Goal: Task Accomplishment & Management: Use online tool/utility

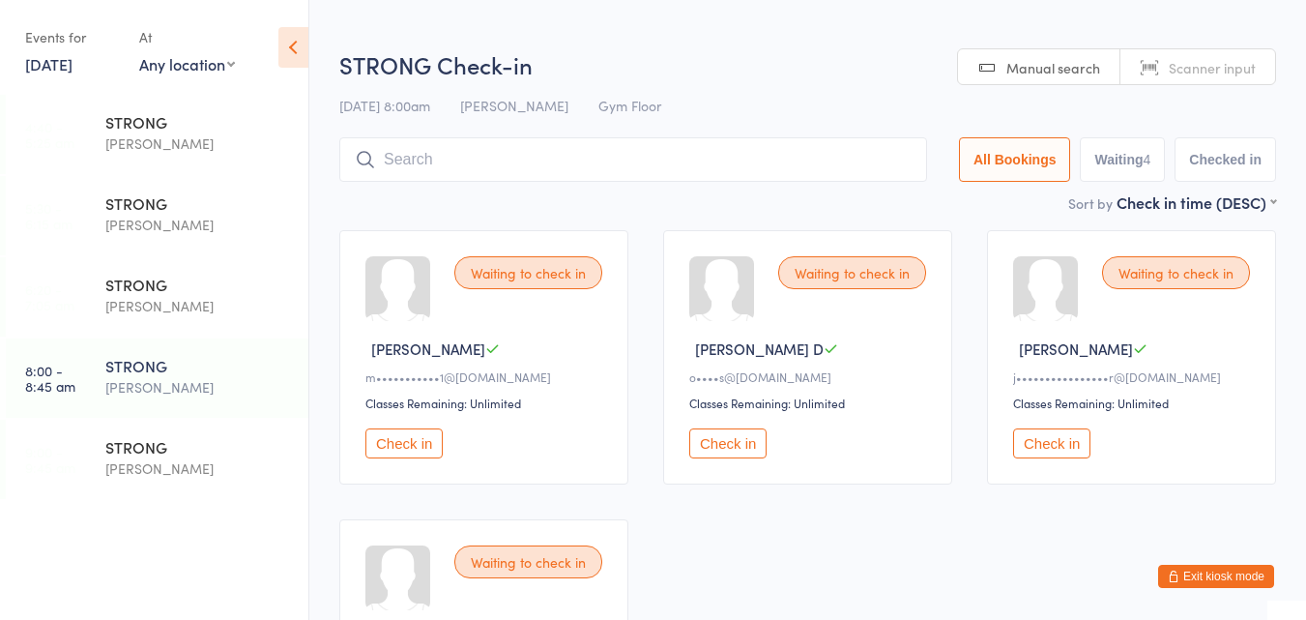
click at [737, 447] on button "Check in" at bounding box center [727, 443] width 77 height 30
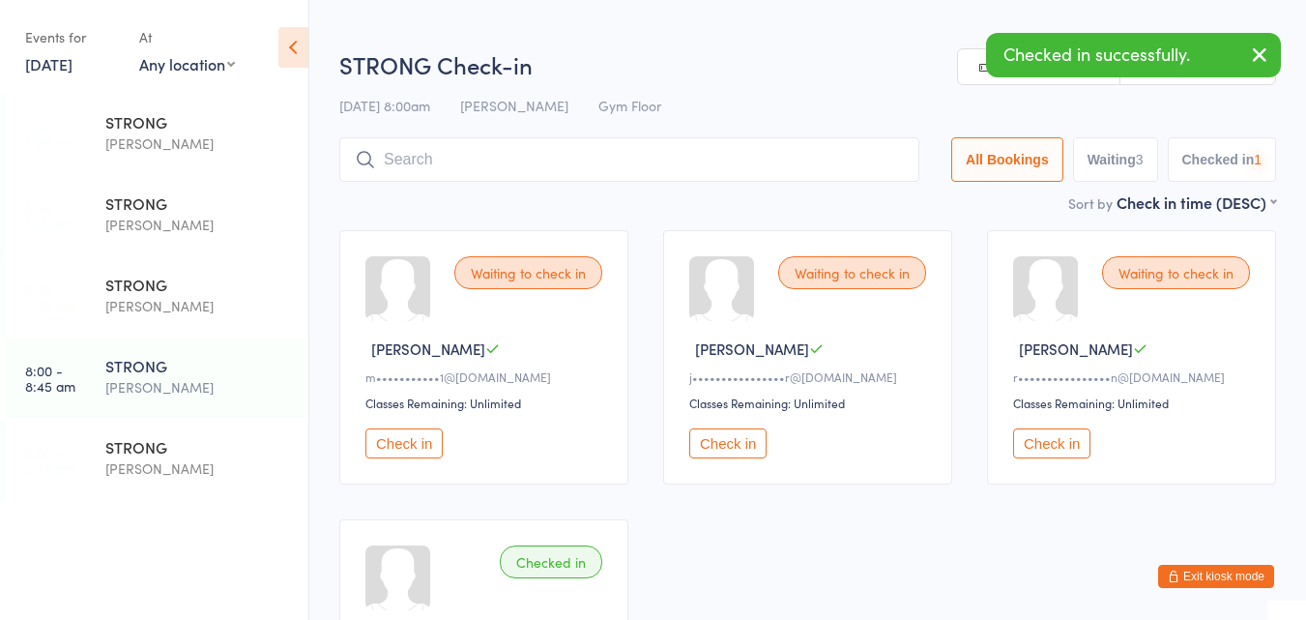
click at [737, 447] on button "Check in" at bounding box center [727, 443] width 77 height 30
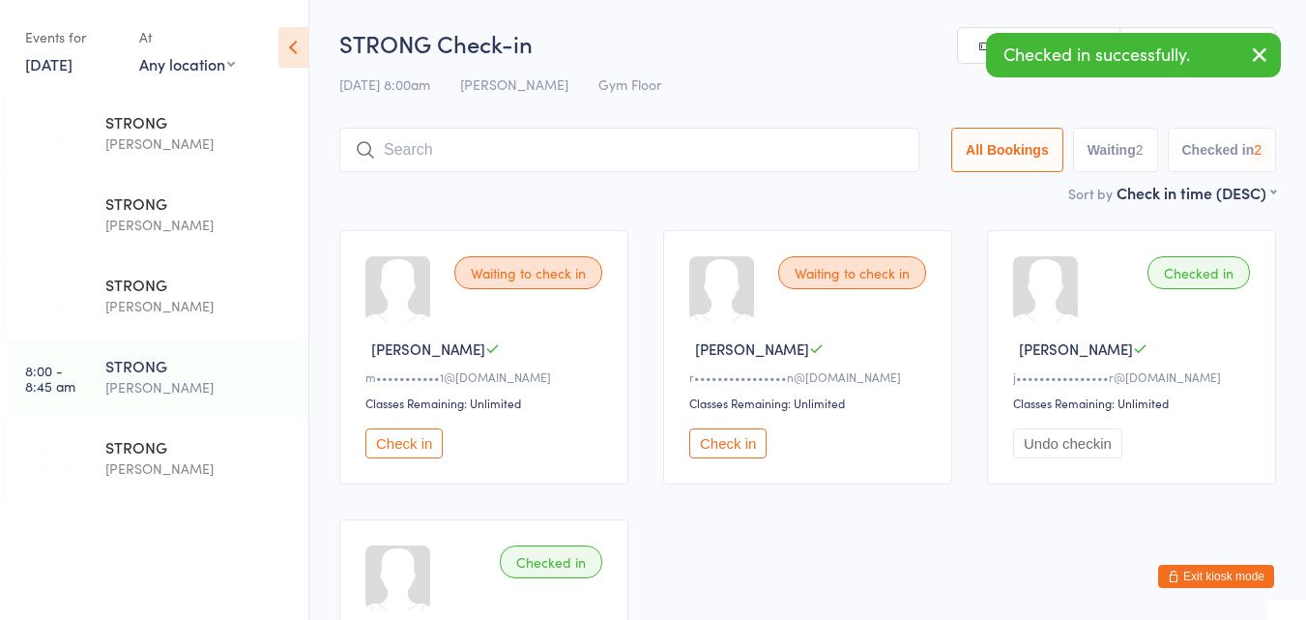
click at [737, 447] on button "Check in" at bounding box center [727, 443] width 77 height 30
click at [663, 153] on input "search" at bounding box center [629, 150] width 580 height 44
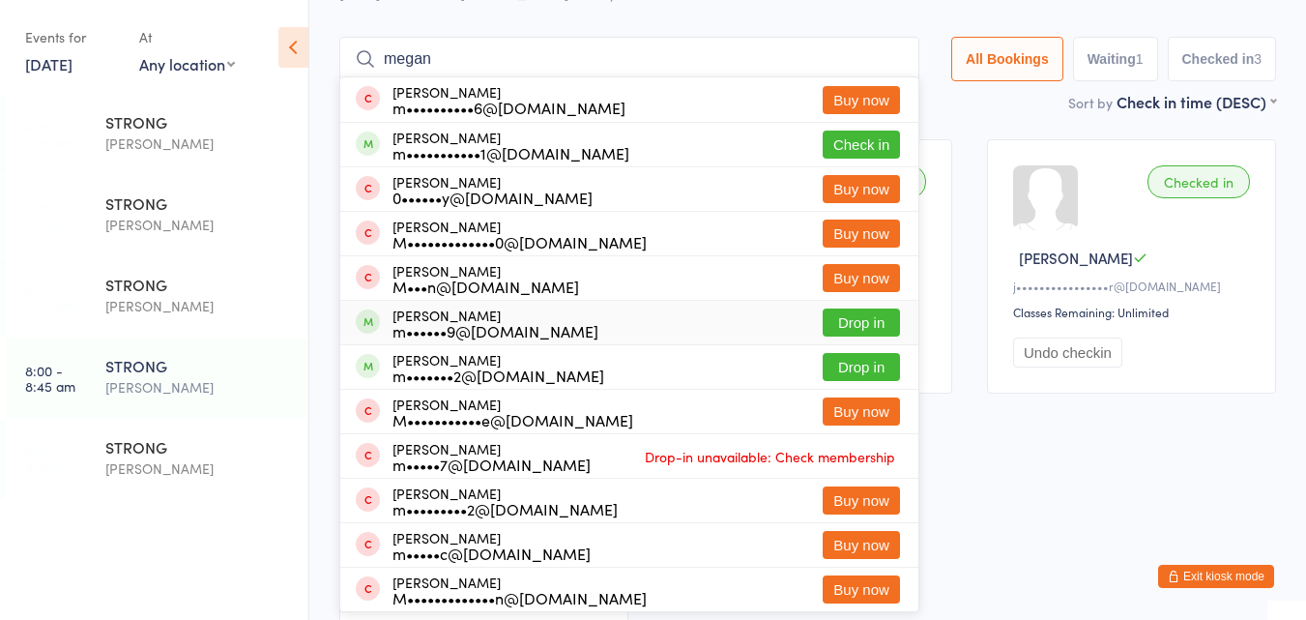
type input "megan"
click at [606, 316] on div "[PERSON_NAME] m••••••9@[DOMAIN_NAME] Drop in" at bounding box center [629, 323] width 578 height 44
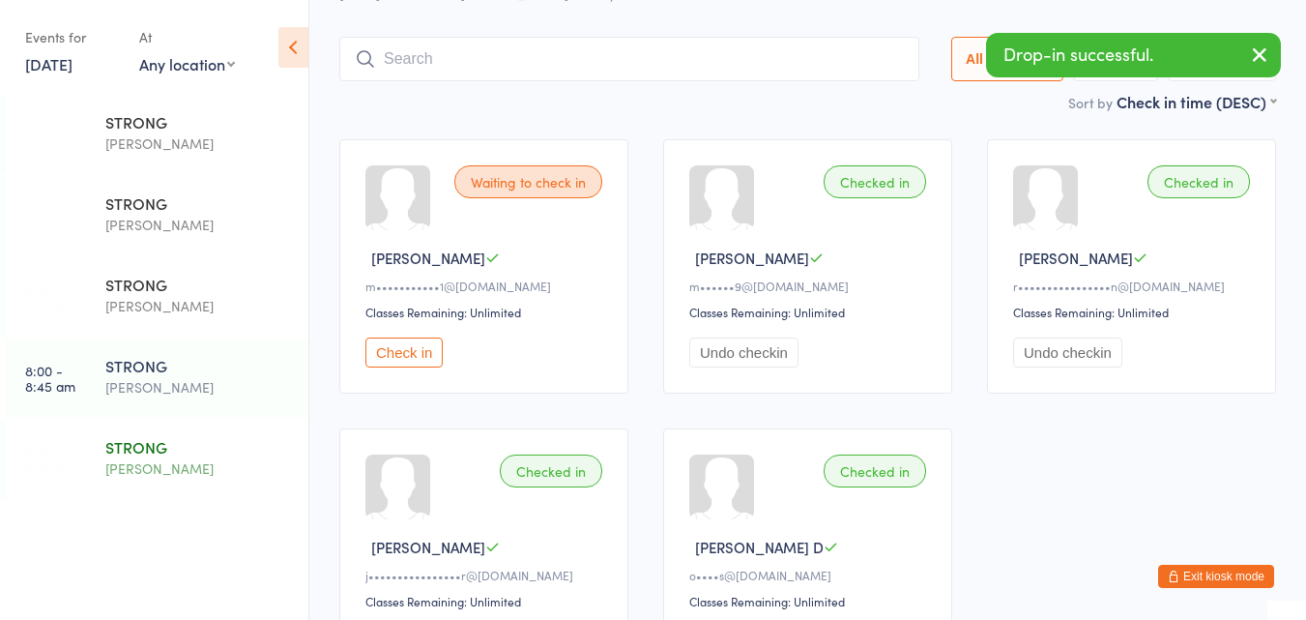
click at [149, 461] on div "[PERSON_NAME]" at bounding box center [198, 468] width 187 height 22
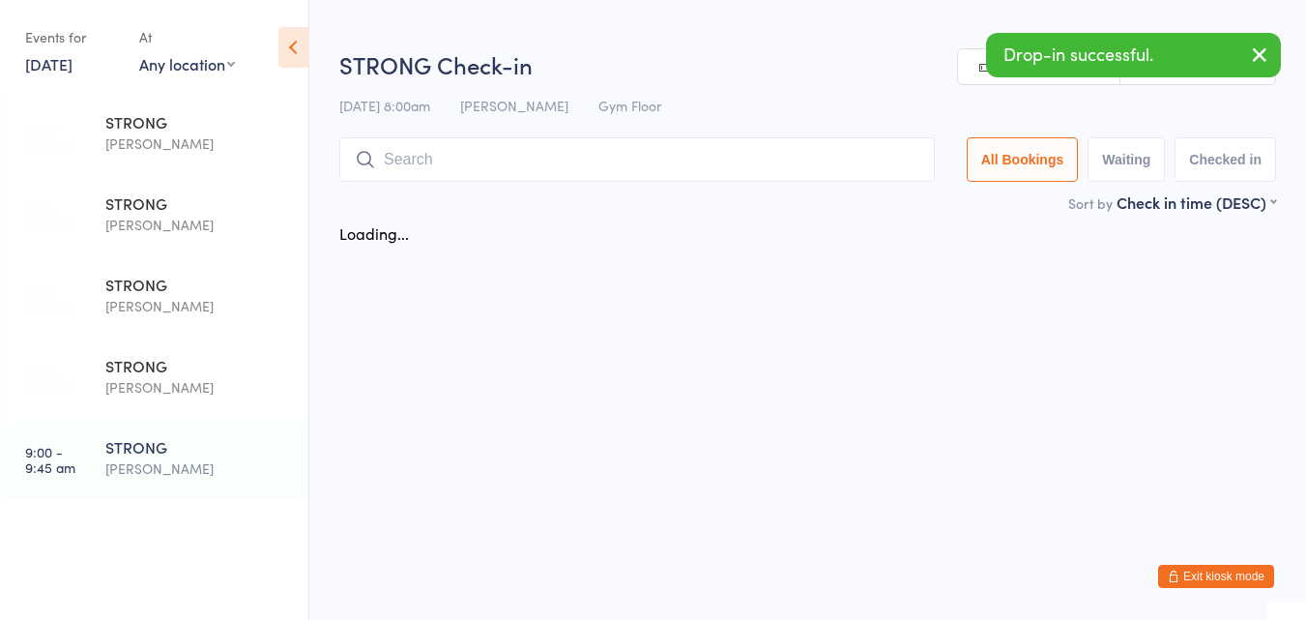
scroll to position [0, 0]
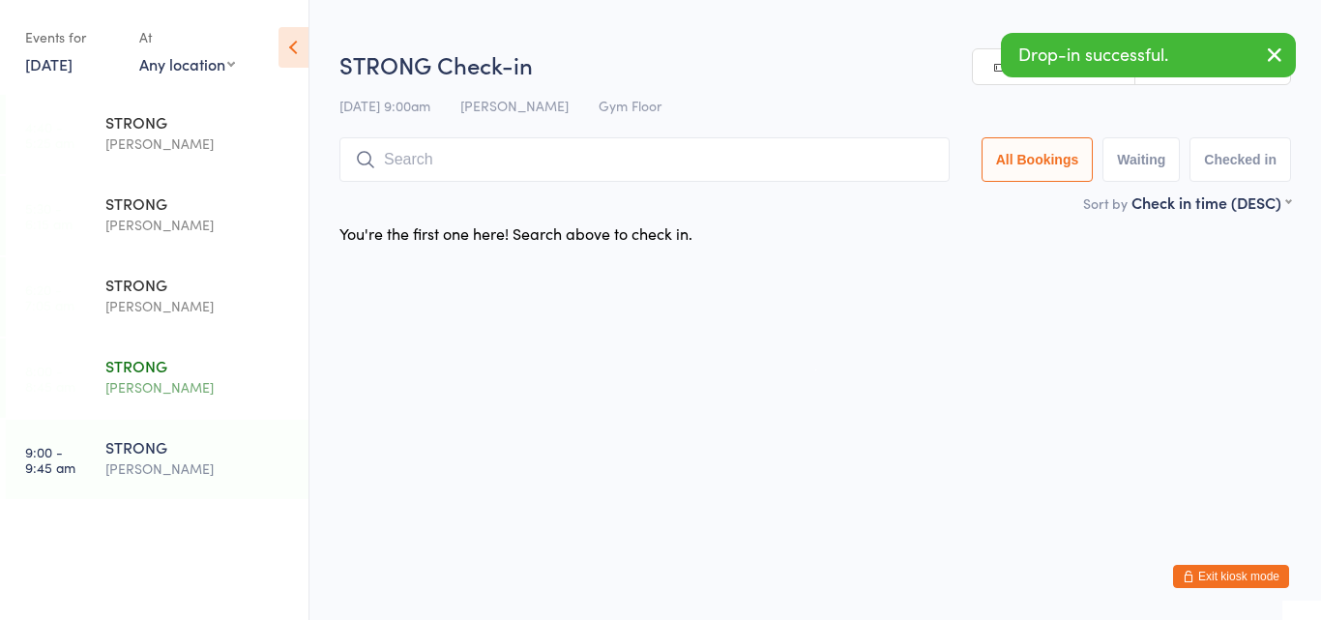
click at [149, 373] on div "STRONG" at bounding box center [198, 365] width 187 height 21
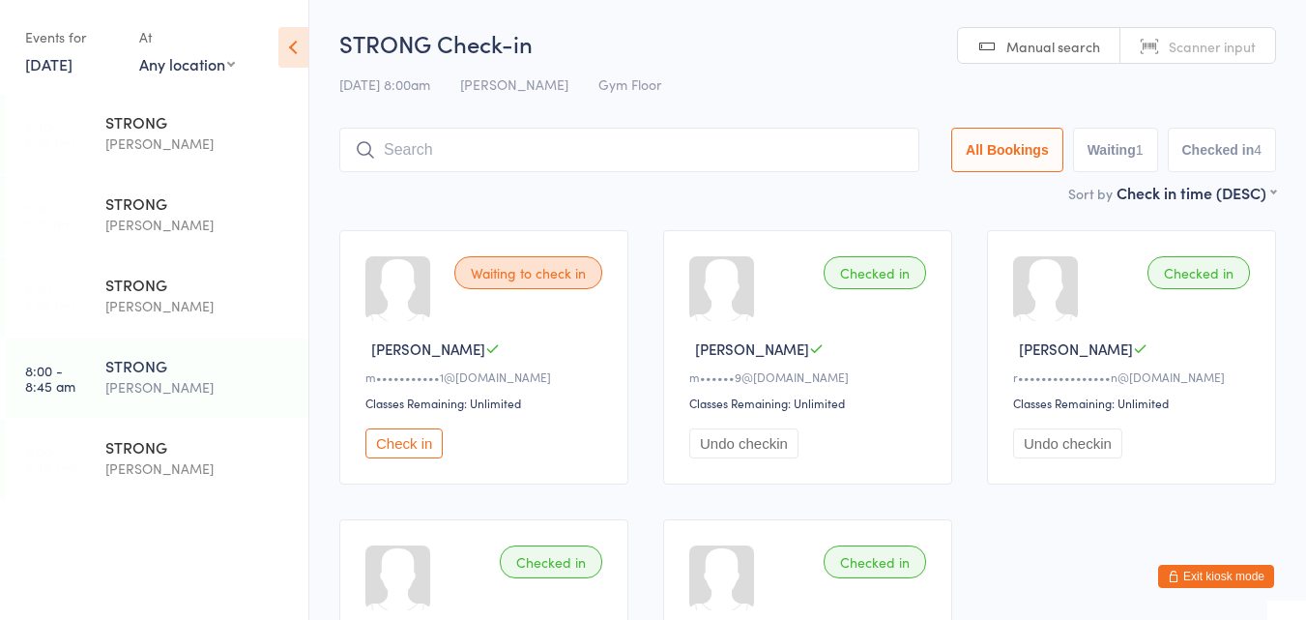
click at [420, 452] on button "Check in" at bounding box center [403, 443] width 77 height 30
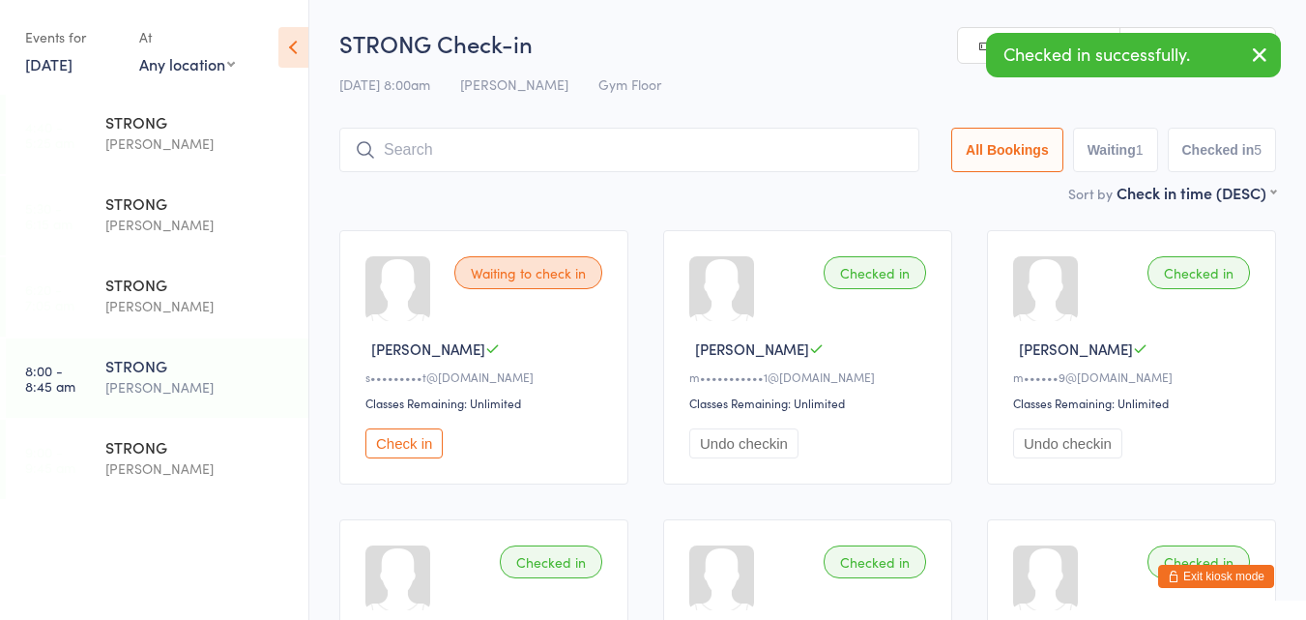
click at [420, 452] on button "Check in" at bounding box center [403, 443] width 77 height 30
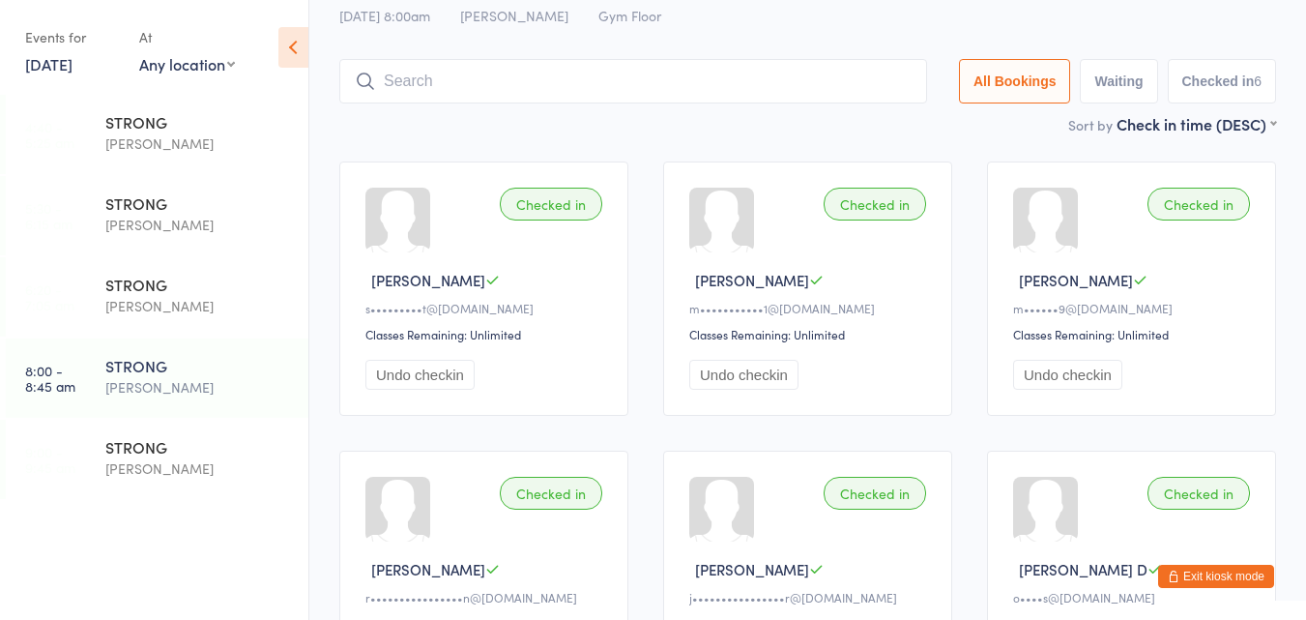
scroll to position [65, 0]
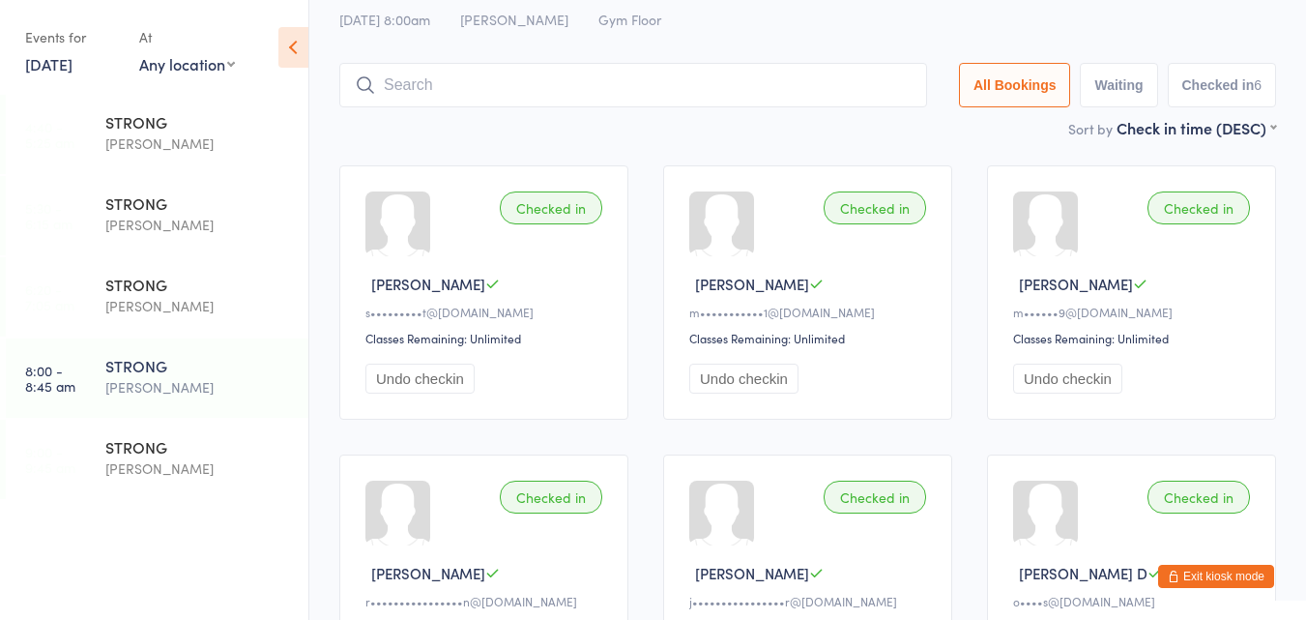
click at [494, 85] on input "search" at bounding box center [633, 85] width 588 height 44
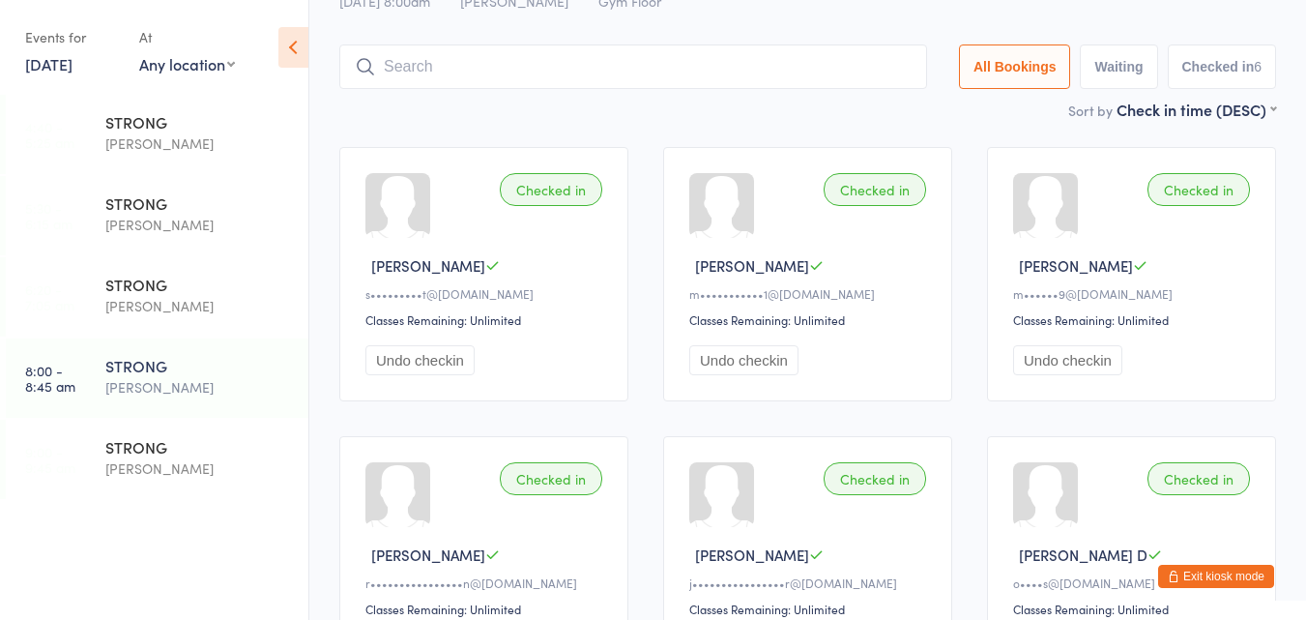
scroll to position [114, 0]
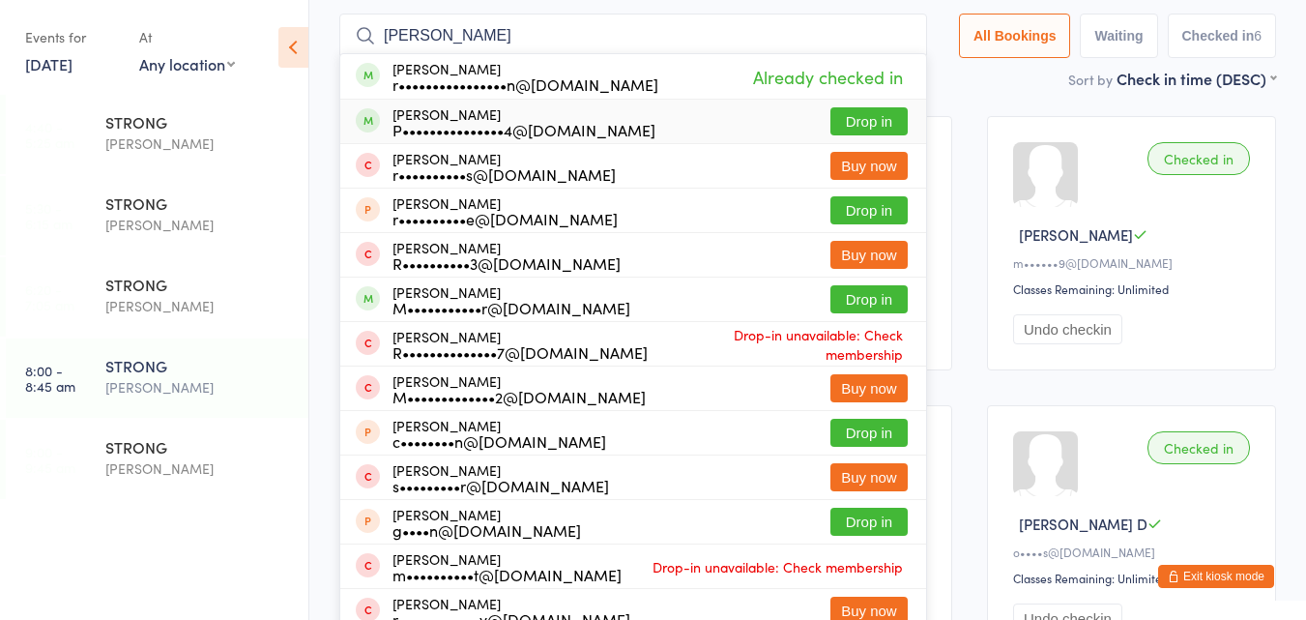
type input "[PERSON_NAME]"
click at [974, 76] on div "Sort by Check in time (DESC) First name (ASC) First name (DESC) Last name (ASC)…" at bounding box center [807, 78] width 937 height 21
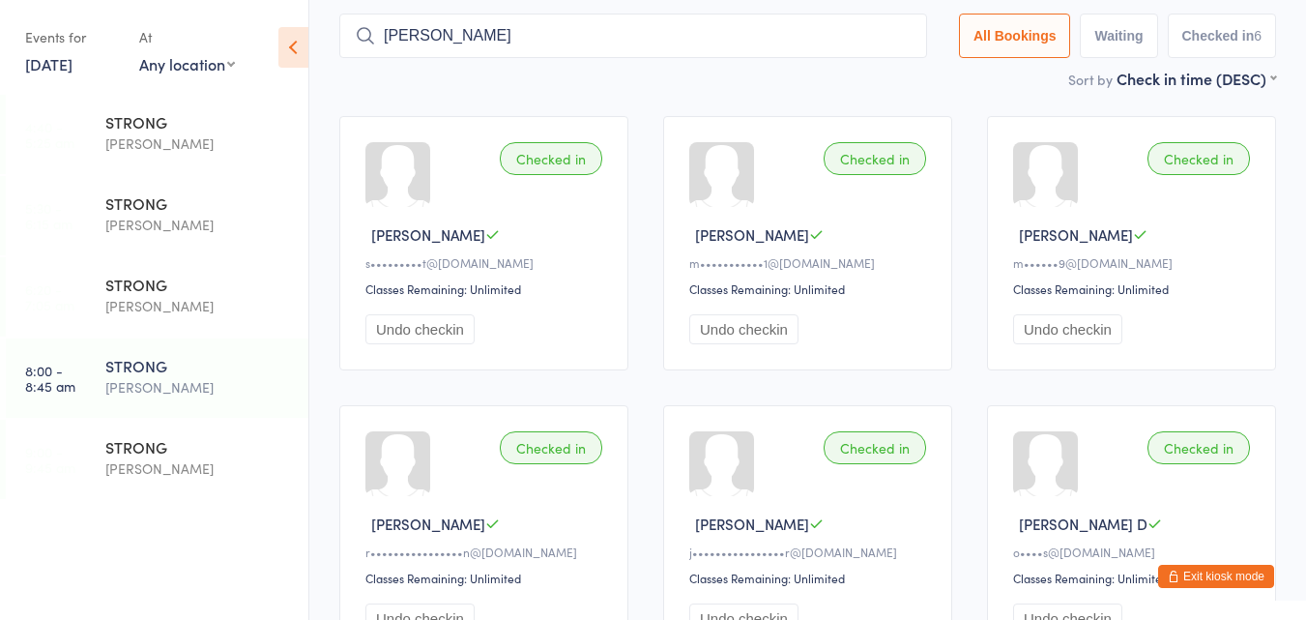
click at [898, 40] on input "[PERSON_NAME]" at bounding box center [633, 36] width 588 height 44
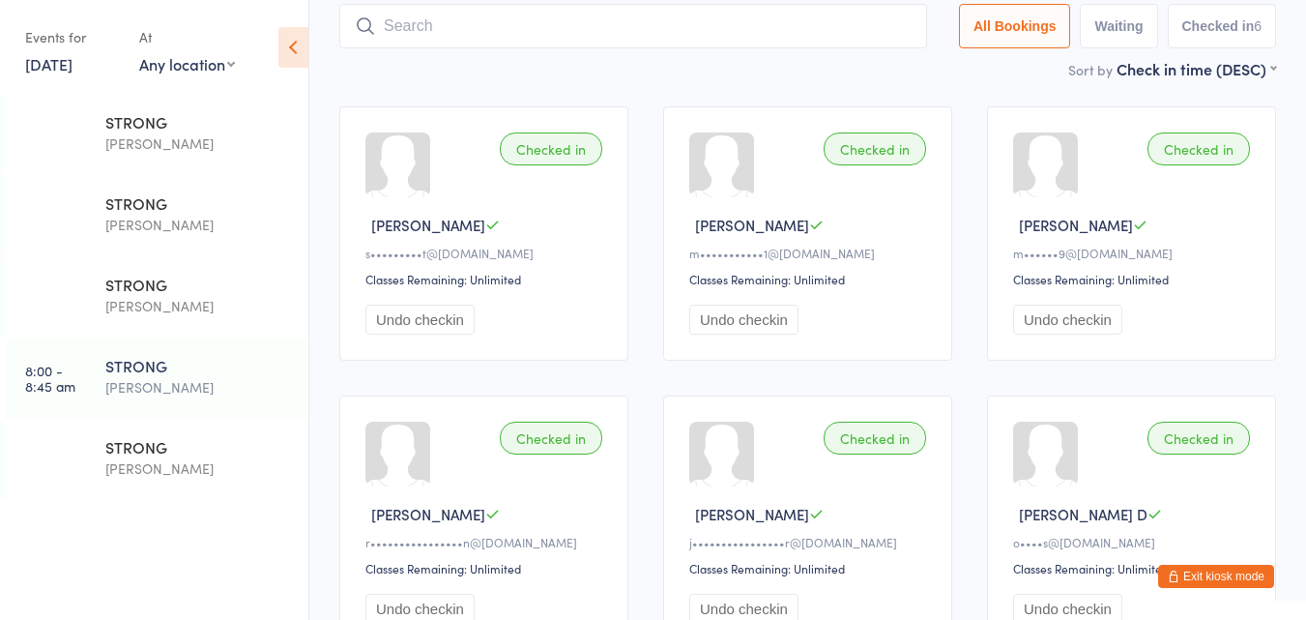
scroll to position [128, 0]
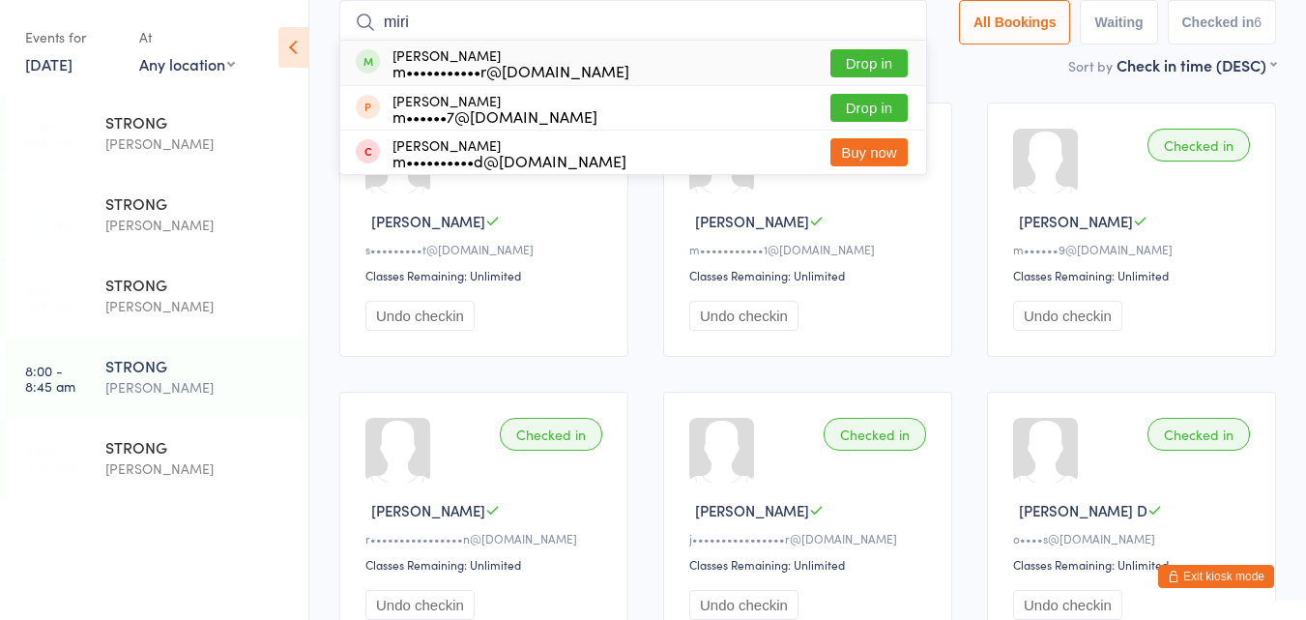
type input "miri"
click at [785, 58] on div "[PERSON_NAME] m•••••••••••r@[DOMAIN_NAME] Drop in" at bounding box center [633, 63] width 586 height 44
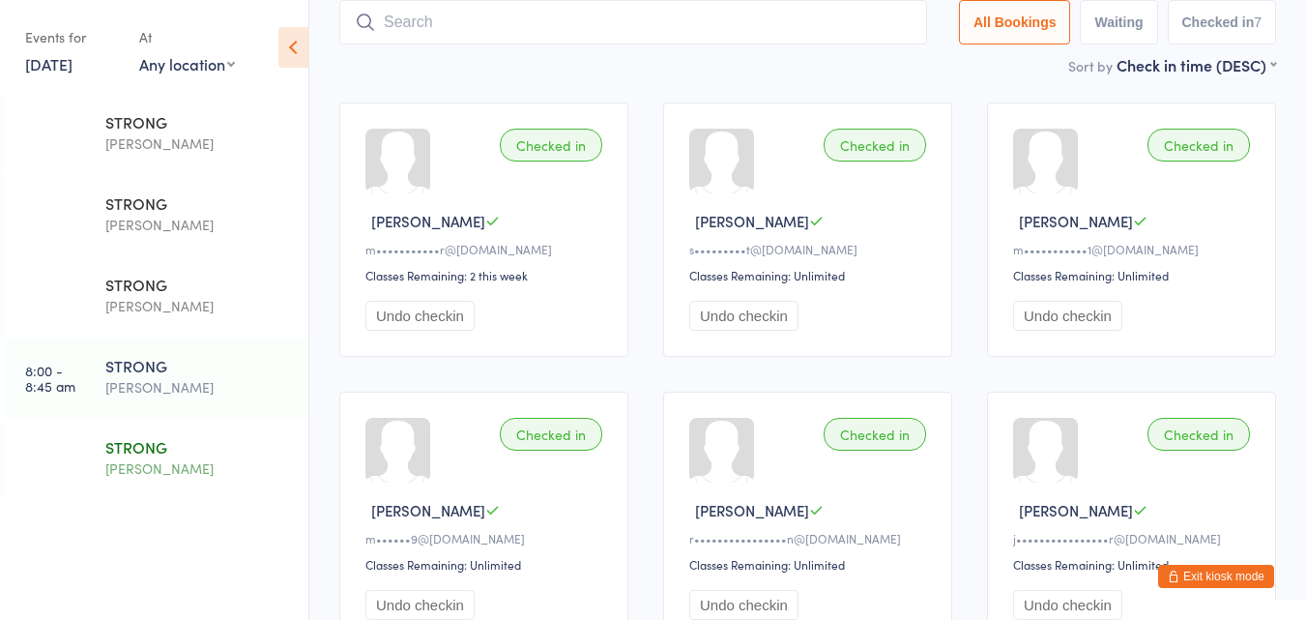
click at [171, 423] on div "STRONG [PERSON_NAME]" at bounding box center [206, 458] width 203 height 76
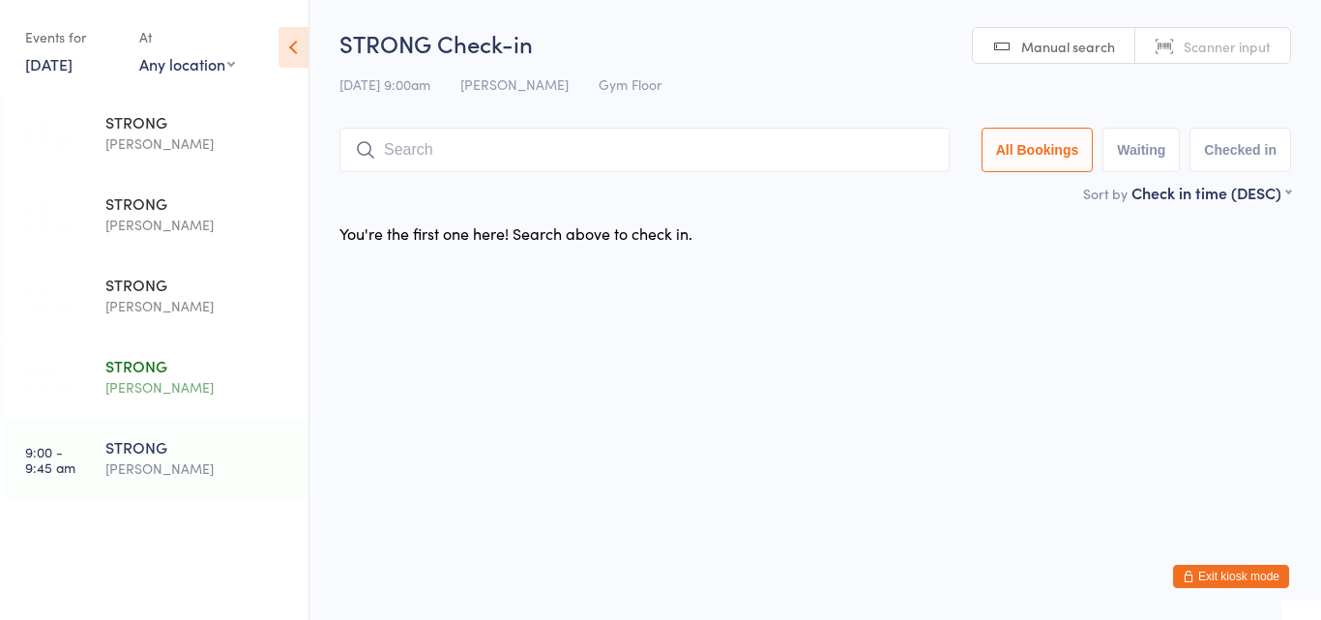
click at [160, 377] on div "[PERSON_NAME]" at bounding box center [198, 387] width 187 height 22
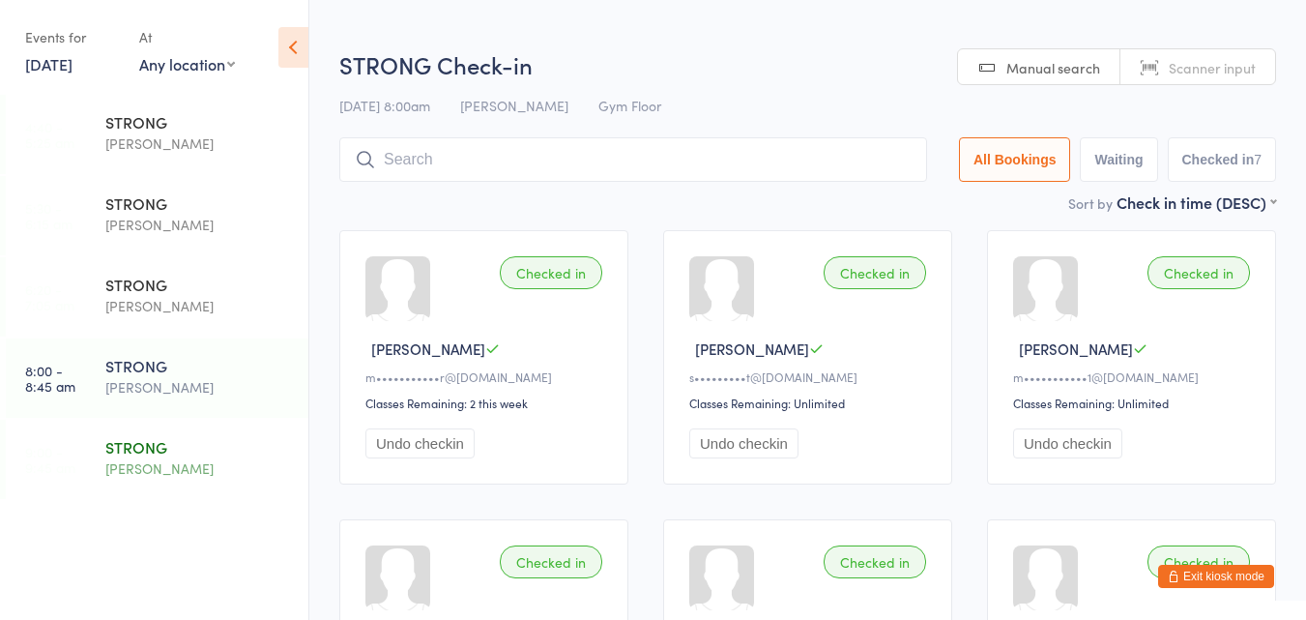
click at [158, 429] on div "STRONG [PERSON_NAME]" at bounding box center [206, 458] width 203 height 76
